Goal: Navigation & Orientation: Find specific page/section

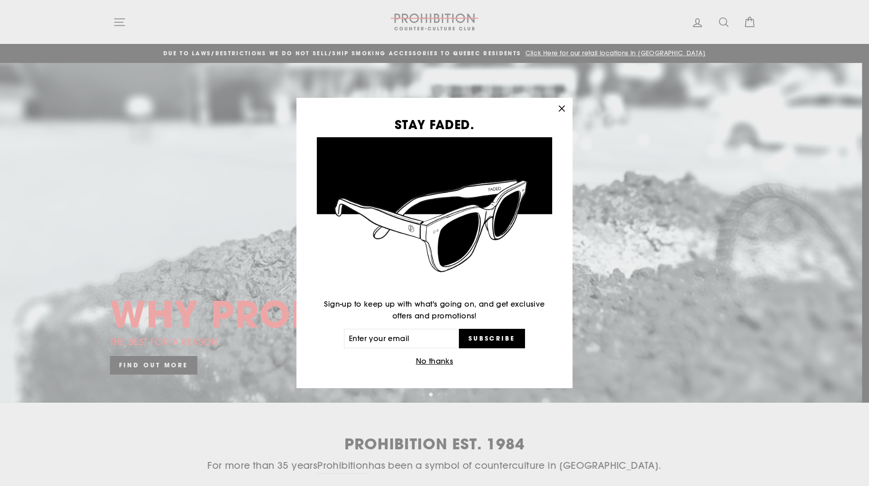
click at [560, 107] on icon "button" at bounding box center [561, 108] width 13 height 13
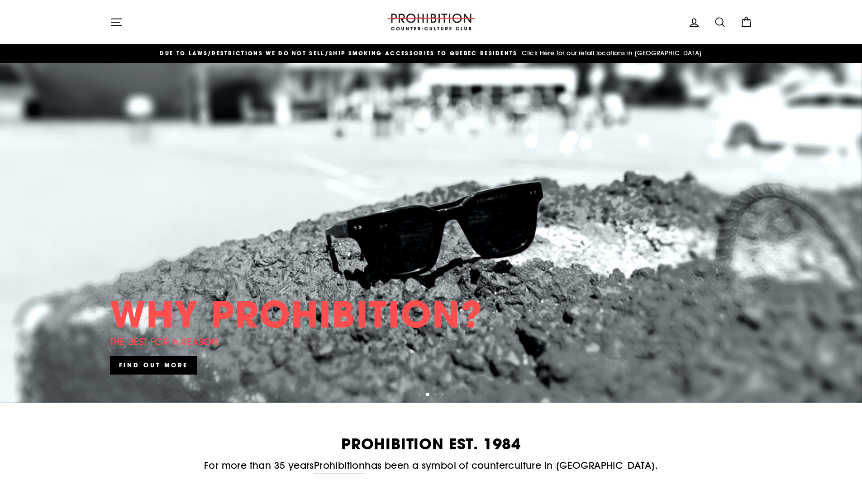
click at [120, 18] on icon "button" at bounding box center [116, 22] width 13 height 13
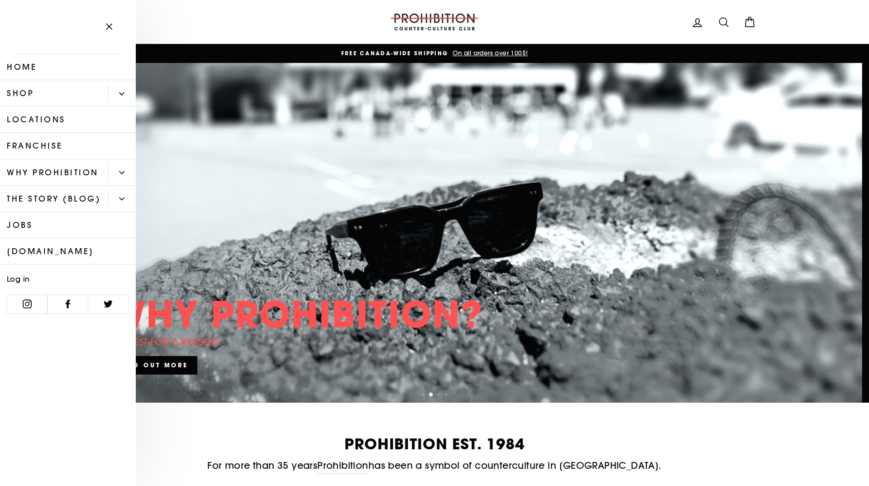
click at [125, 89] on button "Primary" at bounding box center [122, 94] width 28 height 16
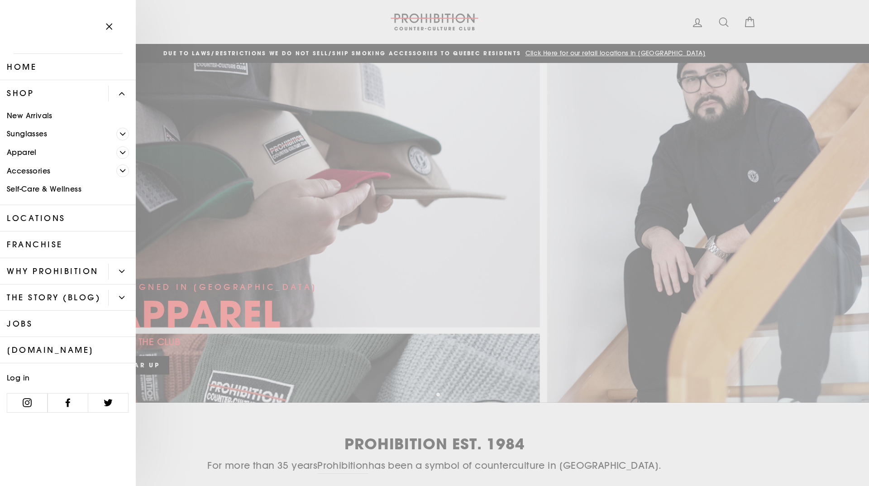
click at [125, 89] on button "Primary" at bounding box center [122, 94] width 28 height 16
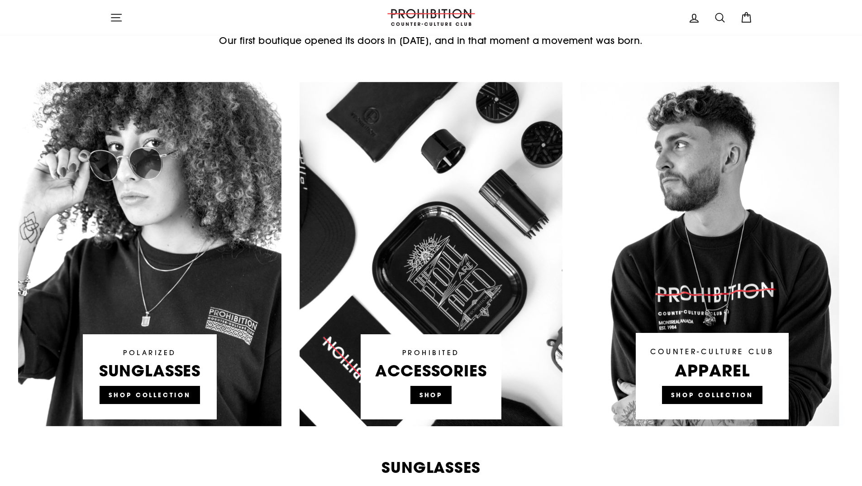
scroll to position [453, 0]
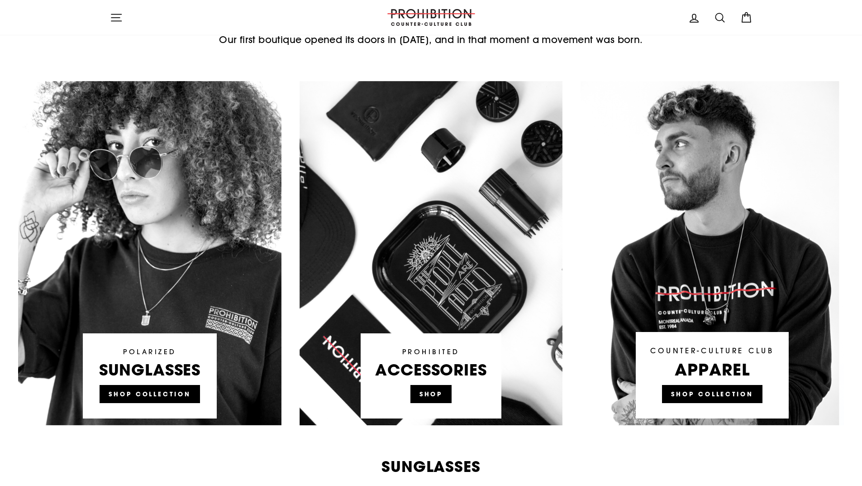
click at [436, 392] on link at bounding box center [431, 253] width 263 height 344
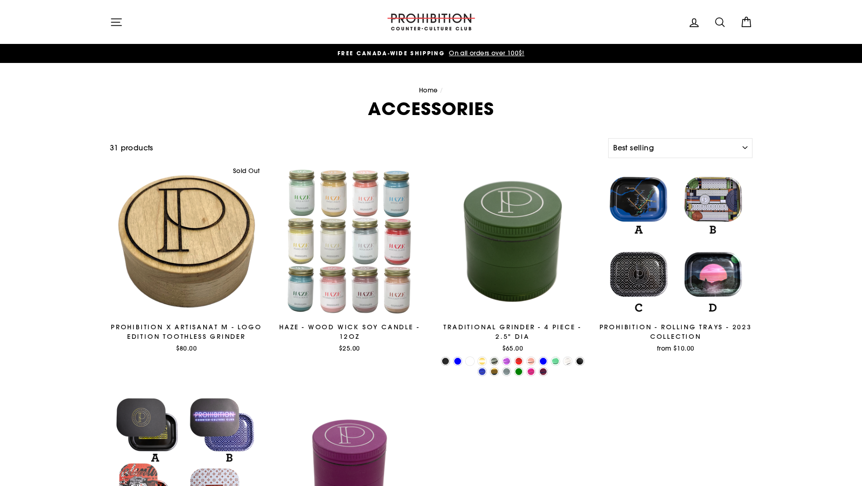
select select "best-selling"
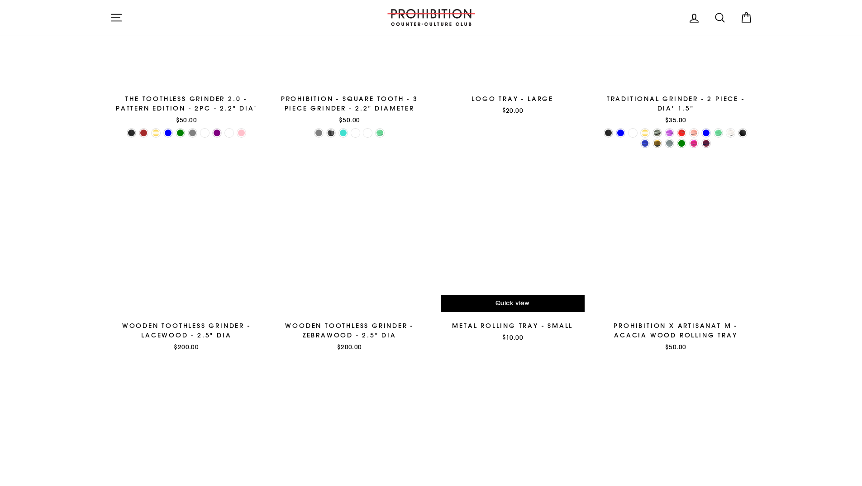
scroll to position [410, 0]
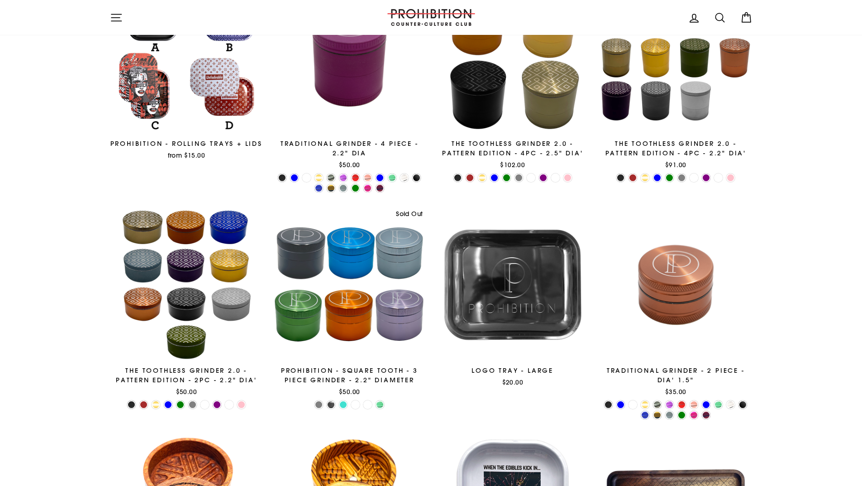
click at [718, 15] on icon at bounding box center [720, 17] width 13 height 13
type input "spray"
click at [110, 7] on button "Search" at bounding box center [119, 17] width 19 height 21
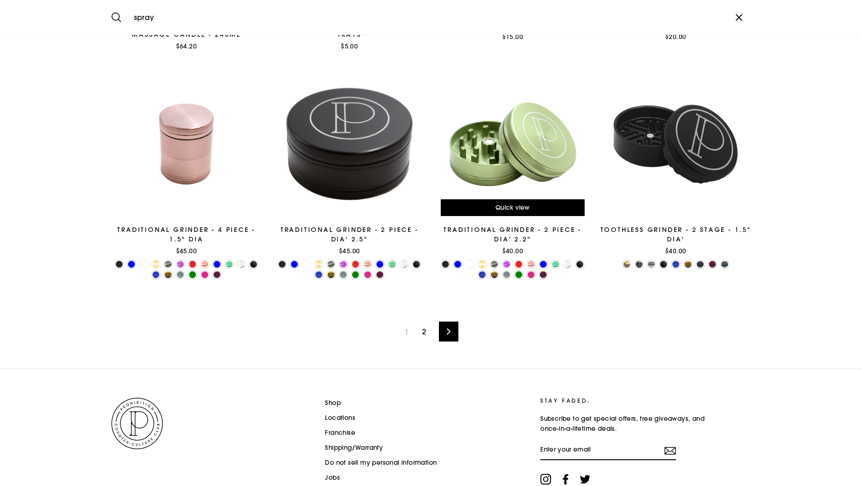
scroll to position [1451, 0]
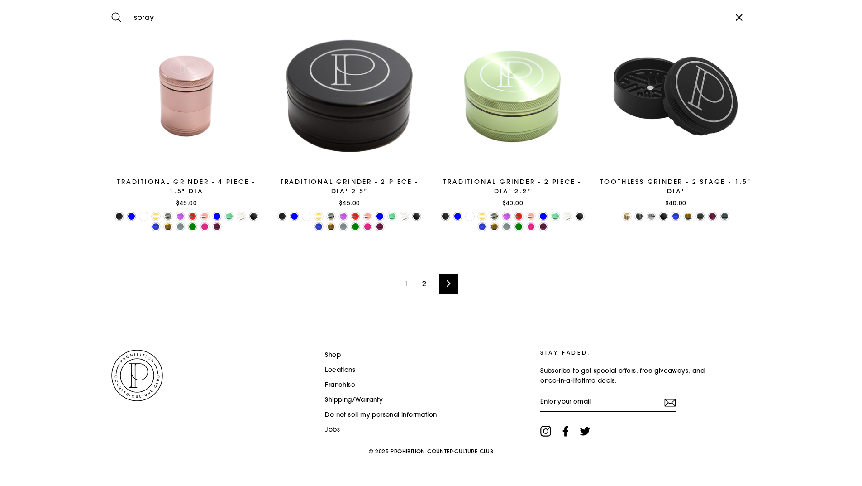
click at [425, 283] on link "2" at bounding box center [424, 283] width 15 height 14
click at [442, 282] on link "Next" at bounding box center [448, 283] width 19 height 20
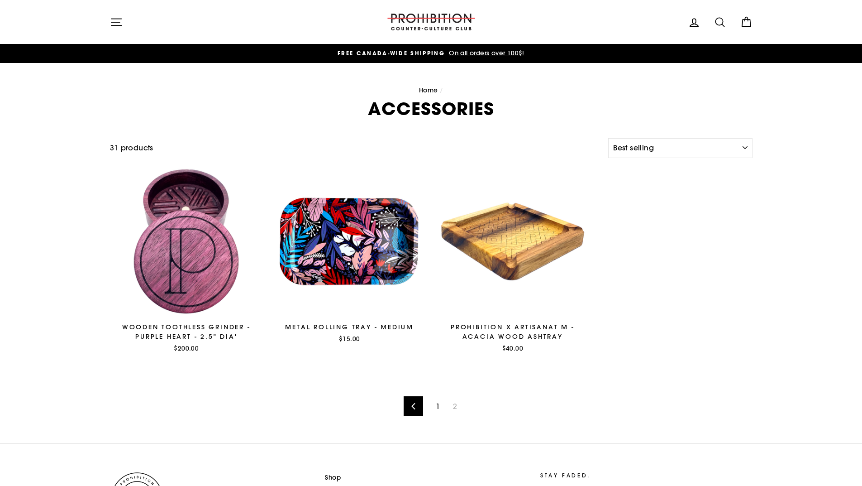
select select "best-selling"
